Goal: Task Accomplishment & Management: Complete application form

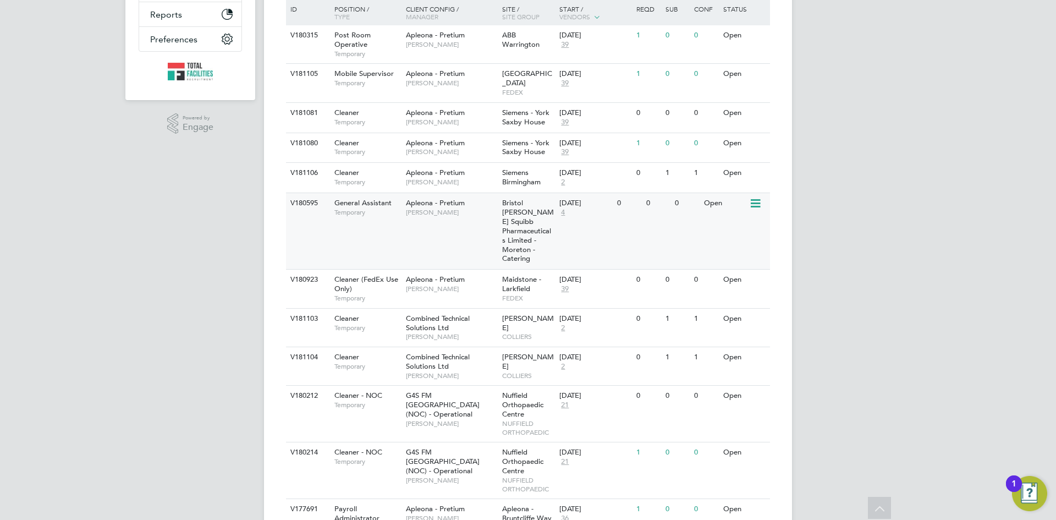
scroll to position [303, 0]
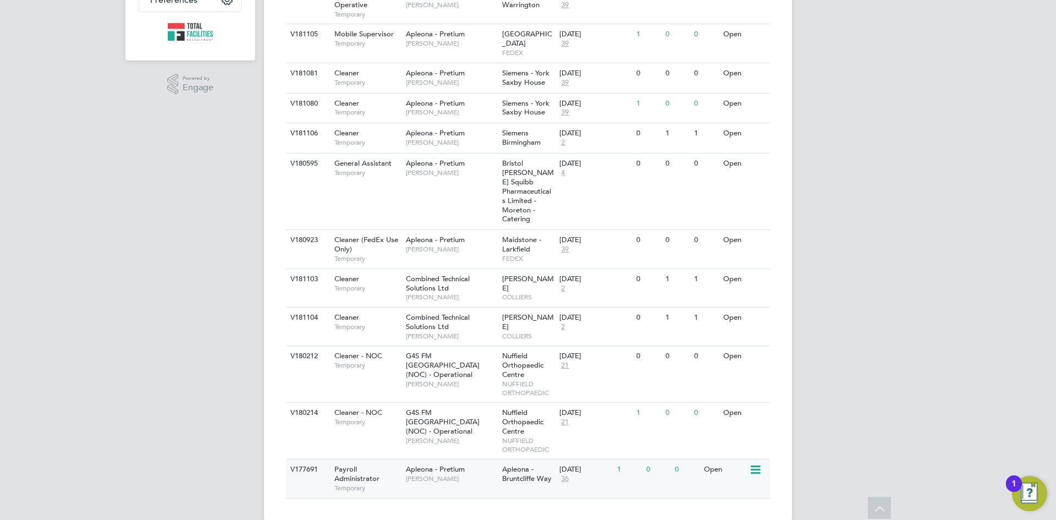
click at [569, 459] on div "04 Aug 2025 36" at bounding box center [586, 474] width 58 height 30
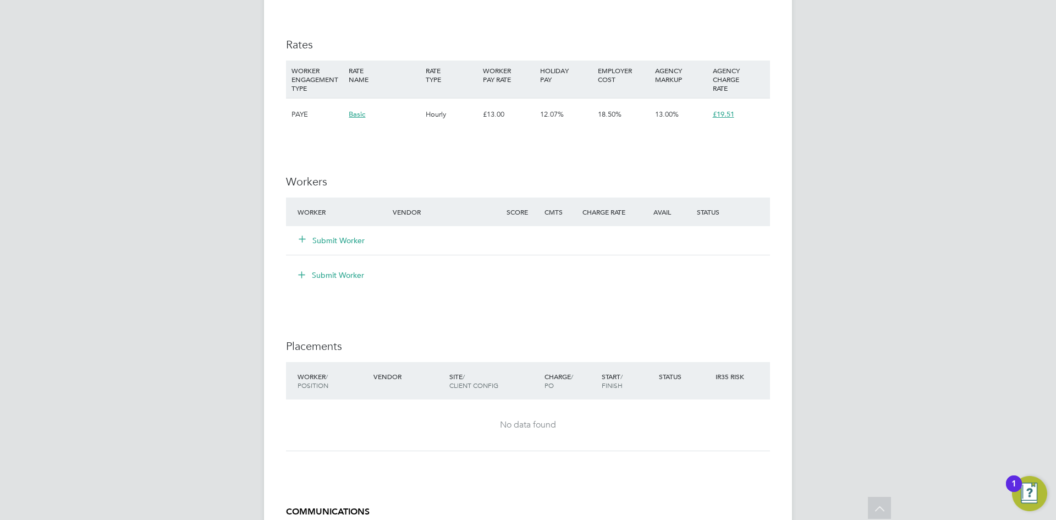
scroll to position [715, 0]
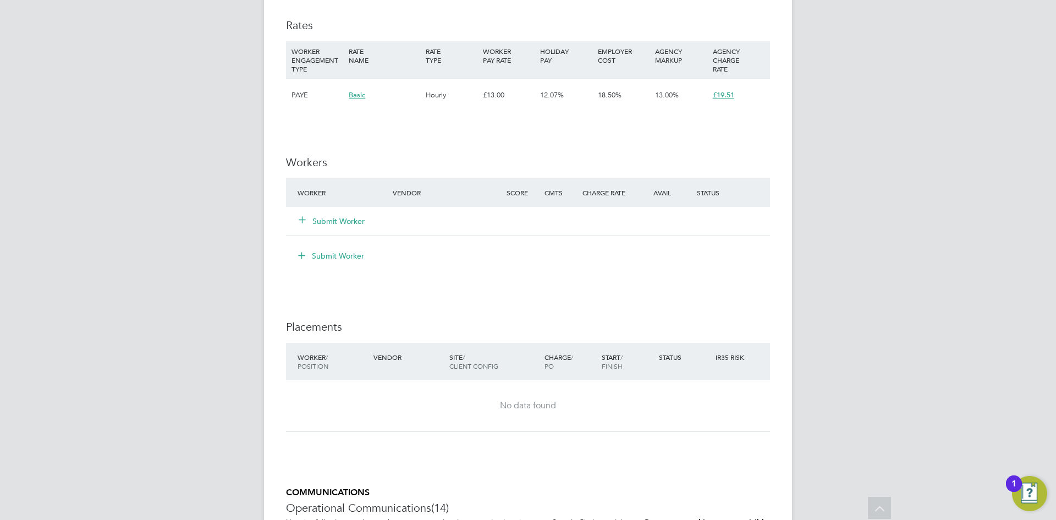
click at [333, 218] on button "Submit Worker" at bounding box center [332, 221] width 66 height 11
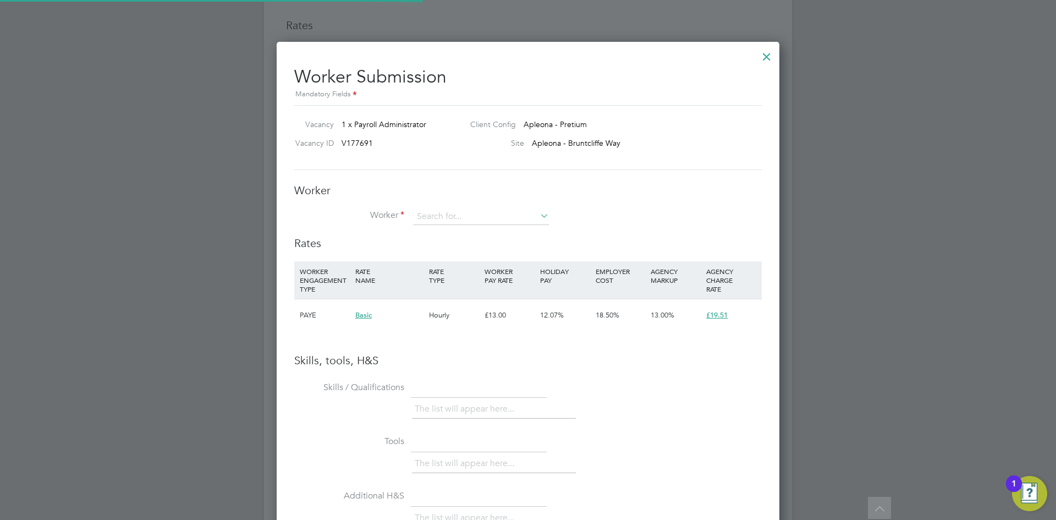
scroll to position [695, 503]
click at [465, 219] on input at bounding box center [481, 216] width 136 height 17
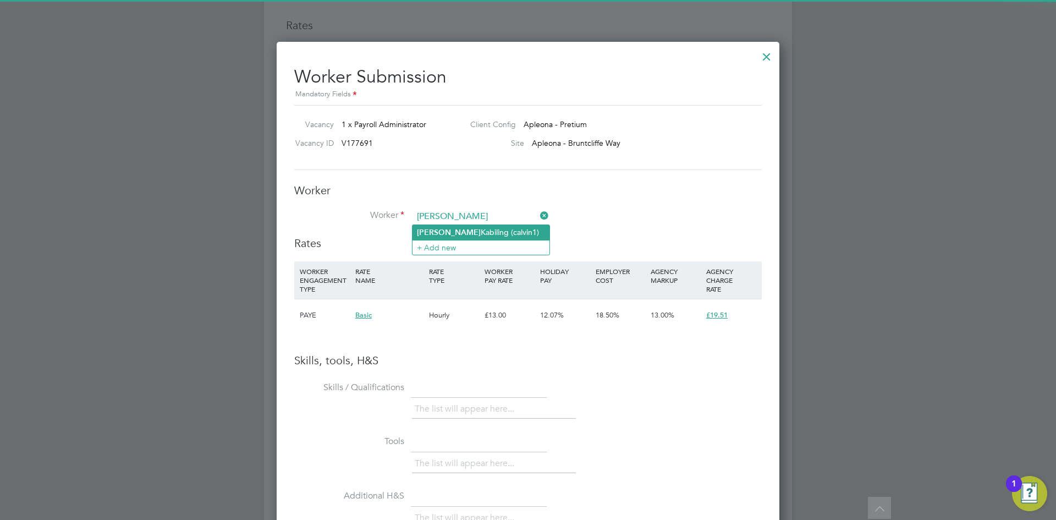
click at [451, 228] on li "[PERSON_NAME] (calvin1)" at bounding box center [481, 232] width 137 height 15
type input "[PERSON_NAME] (calvin1)"
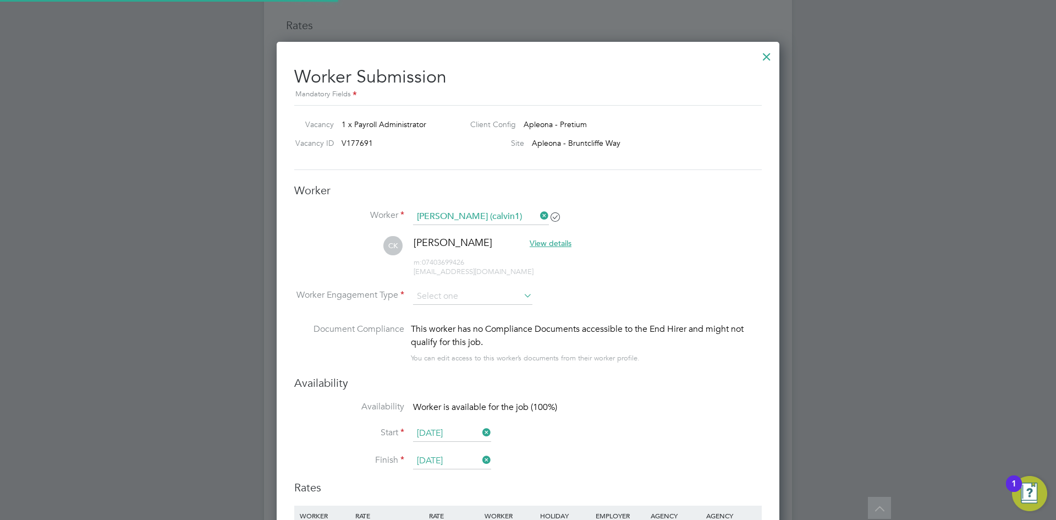
scroll to position [939, 503]
click at [464, 298] on input at bounding box center [472, 296] width 119 height 17
click at [439, 321] on li "PAYE" at bounding box center [473, 326] width 120 height 14
type input "PAYE"
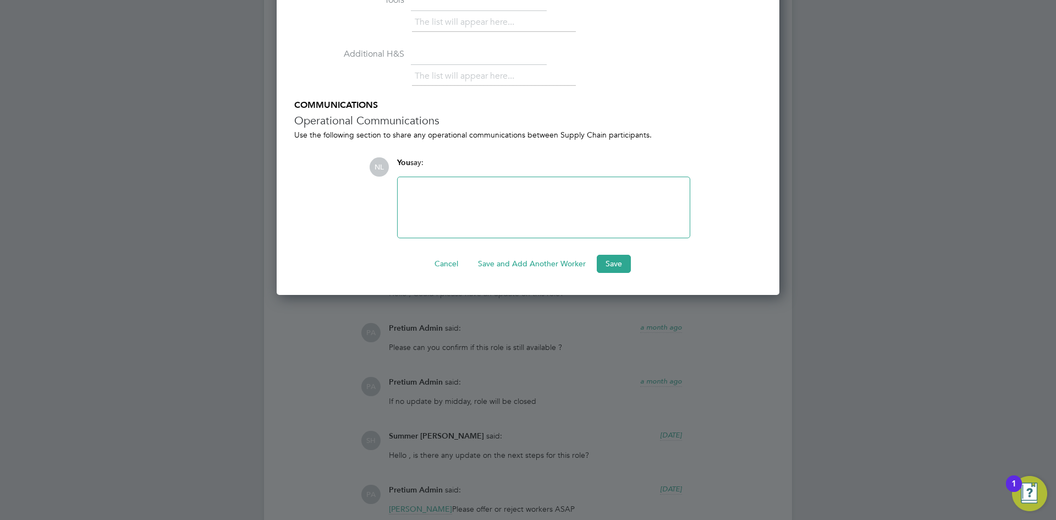
click at [620, 262] on button "Save" at bounding box center [614, 264] width 34 height 18
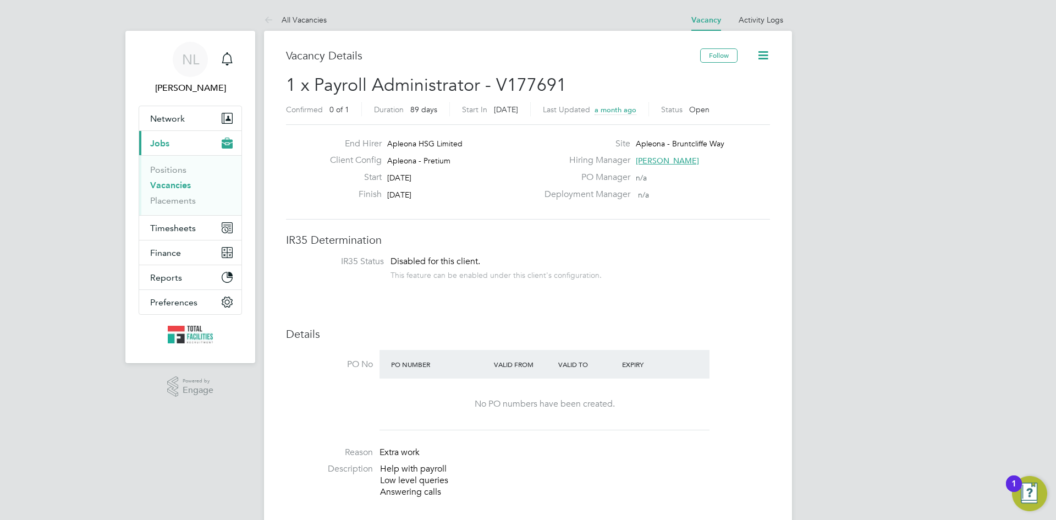
click at [663, 157] on span "[PERSON_NAME]" at bounding box center [667, 161] width 63 height 10
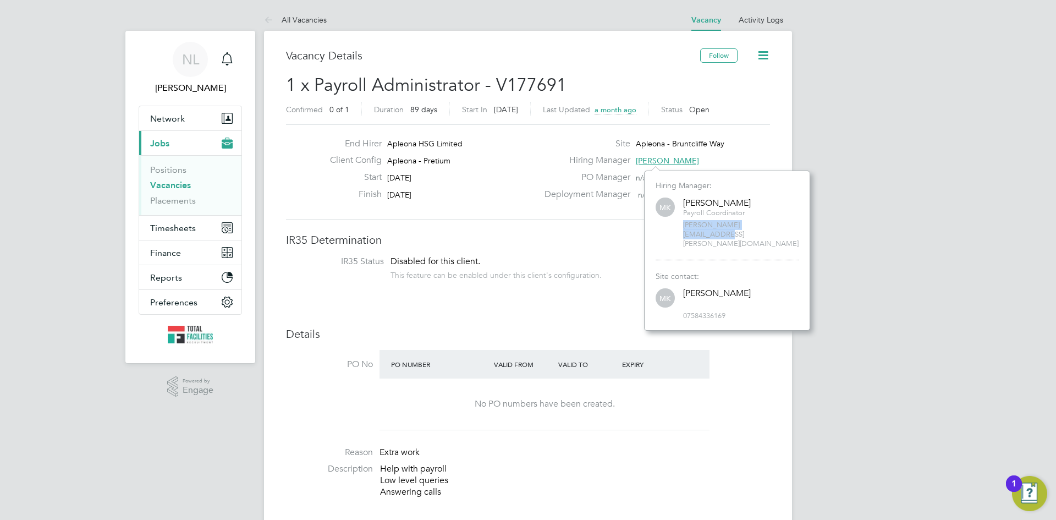
drag, startPoint x: 774, startPoint y: 224, endPoint x: 694, endPoint y: 223, distance: 79.8
click at [683, 226] on span "[PERSON_NAME][EMAIL_ADDRESS][PERSON_NAME][DOMAIN_NAME]" at bounding box center [741, 235] width 116 height 28
copy span "[PERSON_NAME][EMAIL_ADDRESS][PERSON_NAME][DOMAIN_NAME]"
